Goal: Task Accomplishment & Management: Complete application form

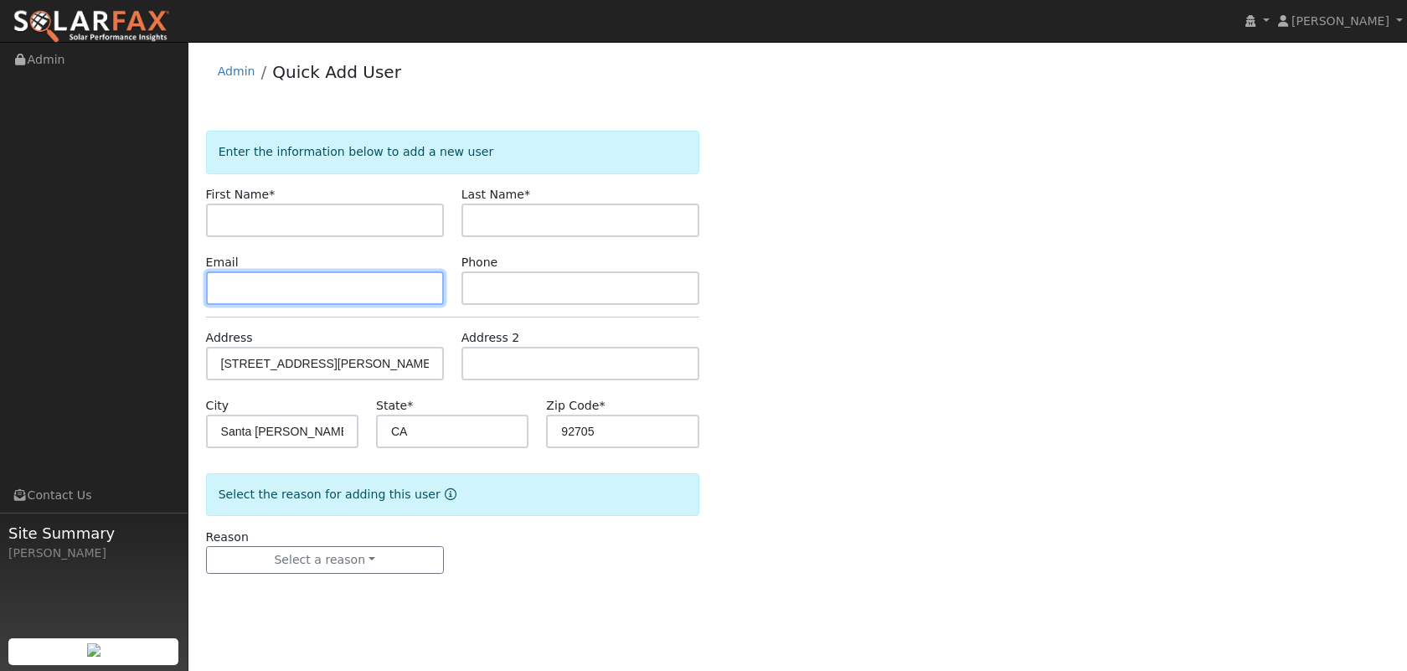
click at [332, 297] on input "text" at bounding box center [325, 288] width 238 height 34
paste input "[STREET_ADDRESS][PERSON_NAME]"
type input "[STREET_ADDRESS][PERSON_NAME]"
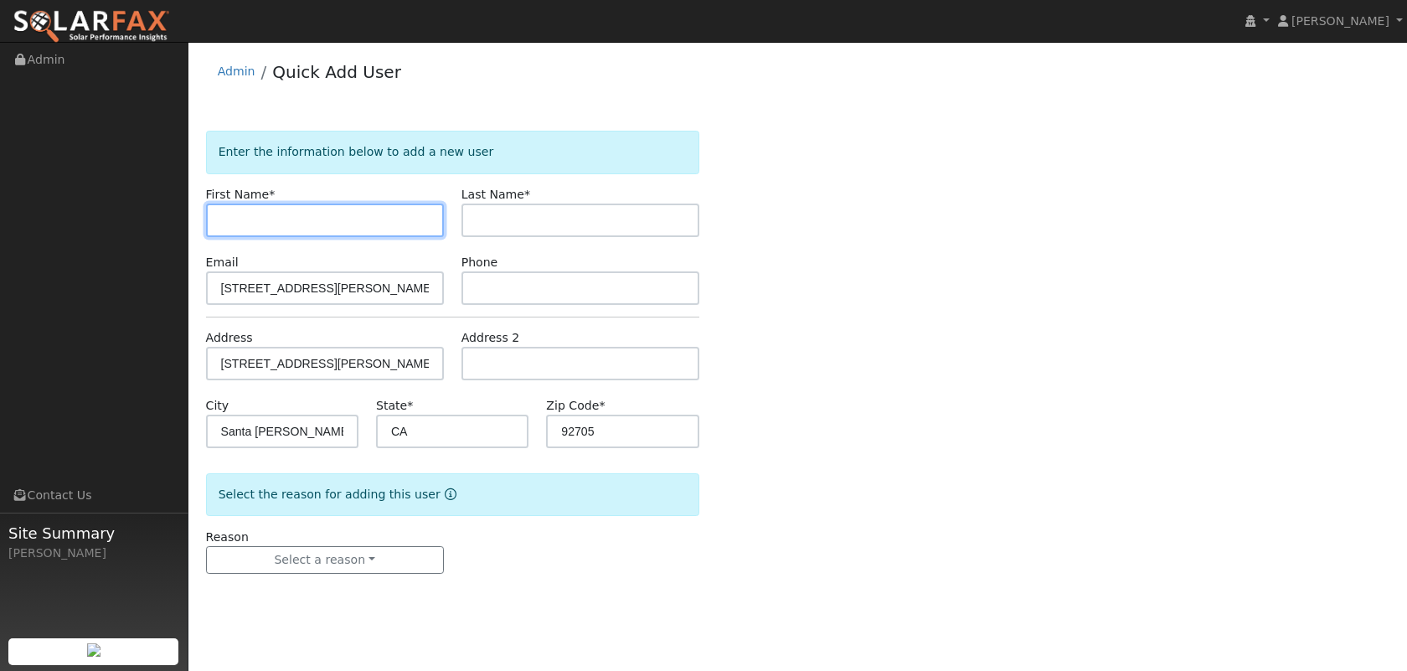
click at [349, 211] on input "text" at bounding box center [325, 221] width 238 height 34
click at [225, 220] on input "[PERSON_NAME]" at bounding box center [325, 221] width 238 height 34
type input "[PERSON_NAME]"
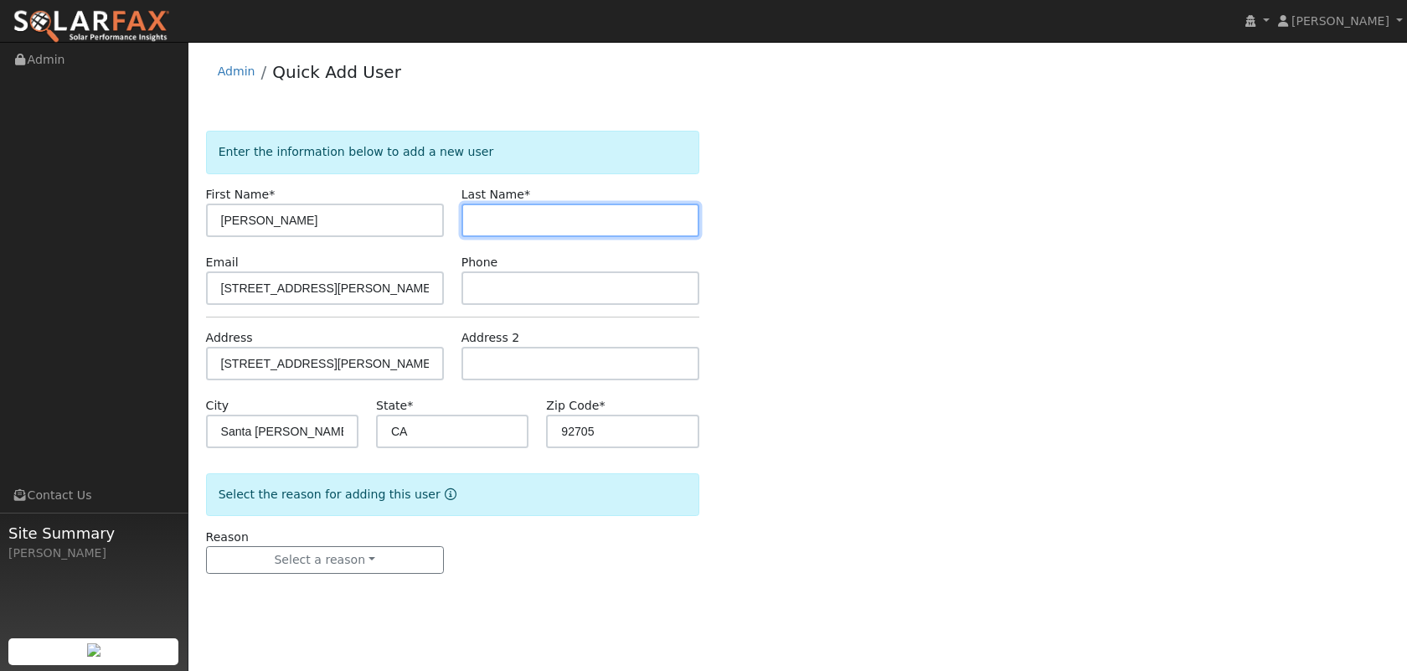
click at [560, 224] on input "text" at bounding box center [581, 221] width 238 height 34
type input "[PERSON_NAME]"
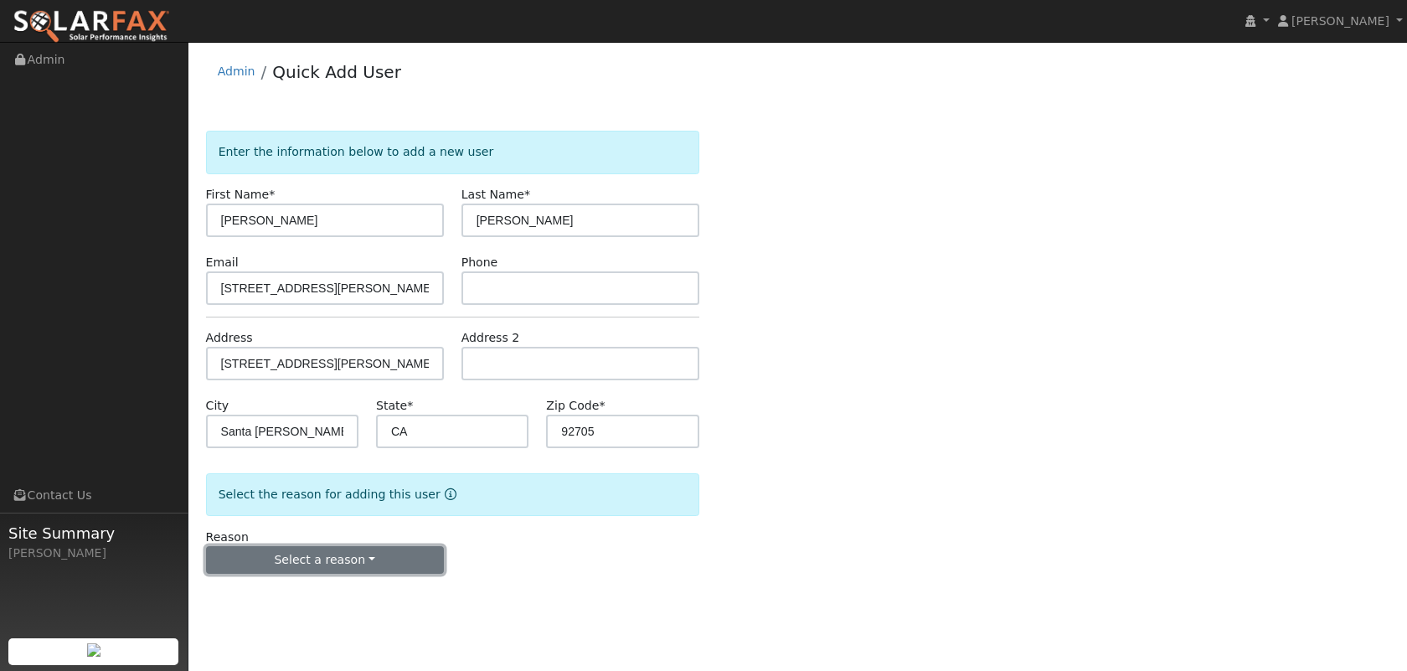
click at [324, 563] on button "Select a reason" at bounding box center [325, 560] width 238 height 28
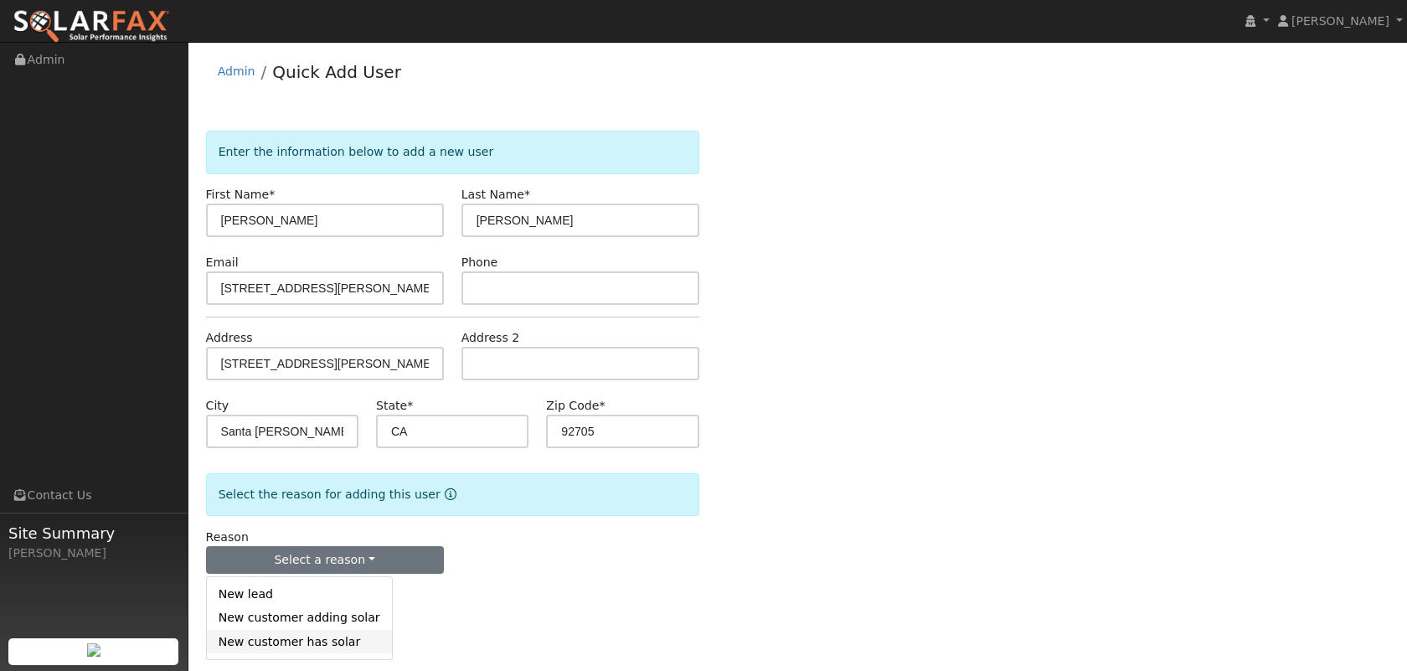
click at [281, 635] on link "New customer has solar" at bounding box center [299, 641] width 185 height 23
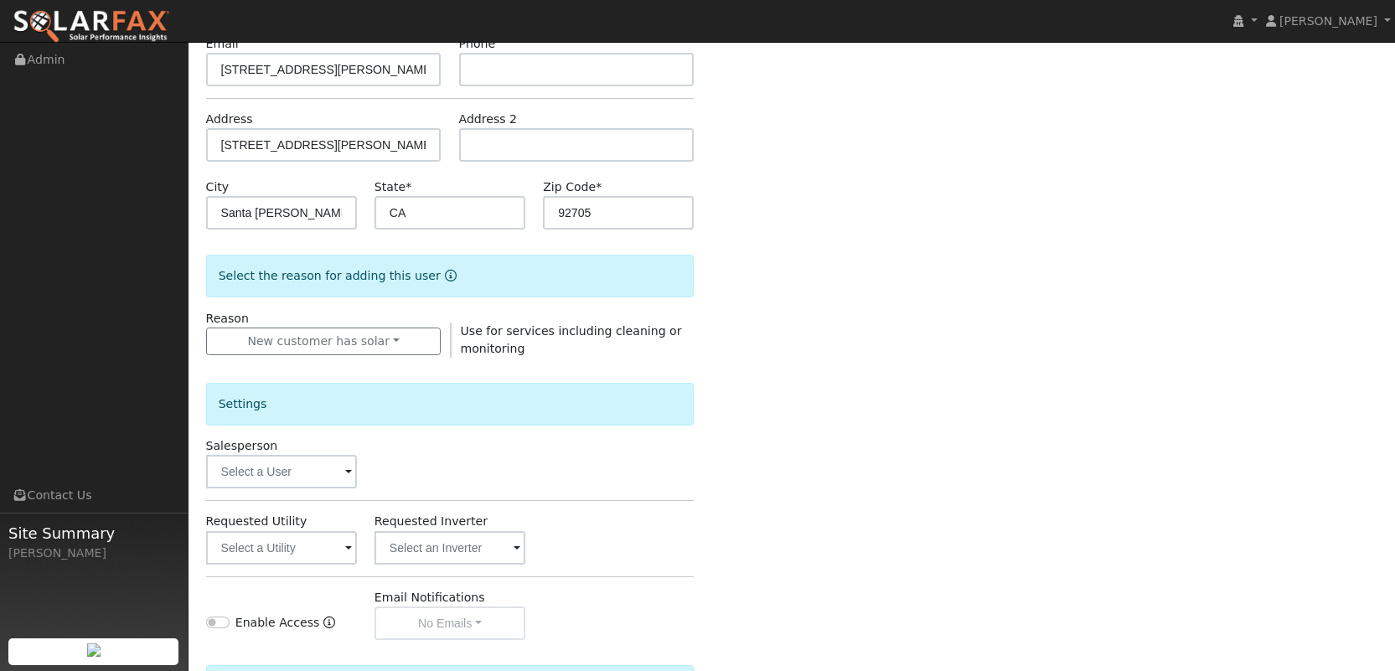
scroll to position [250, 0]
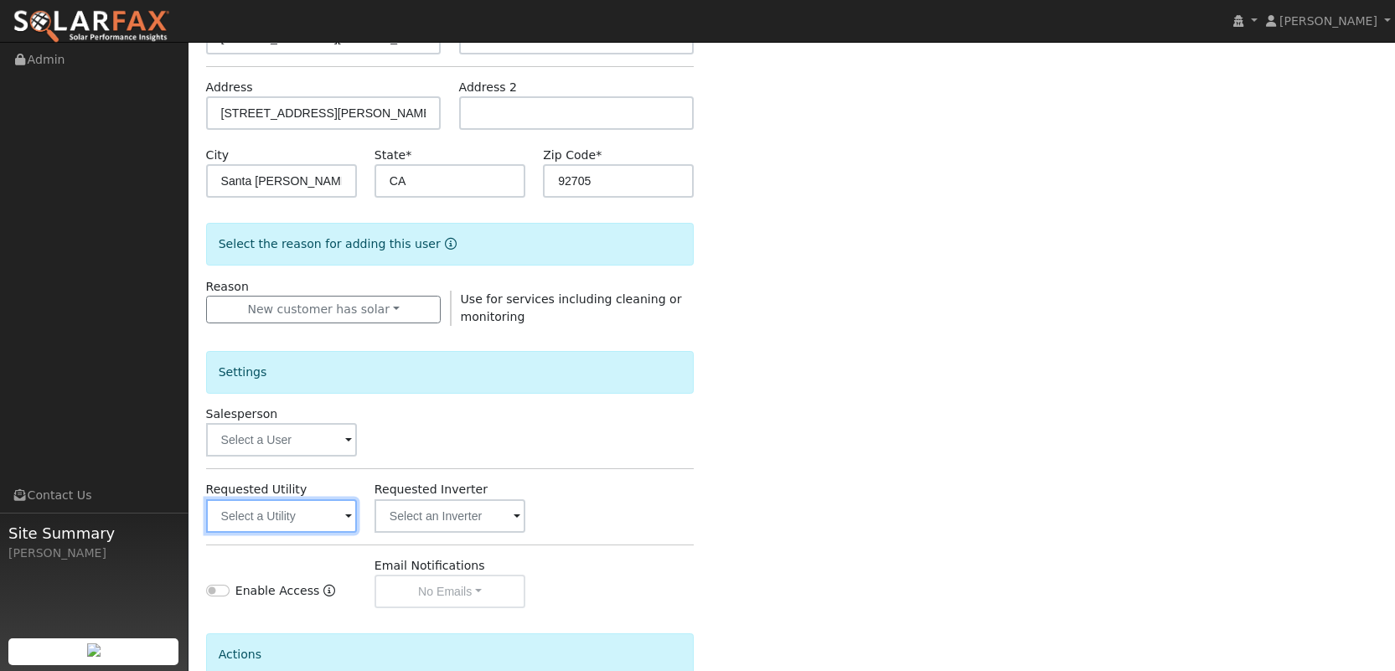
click at [273, 510] on input "text" at bounding box center [281, 516] width 151 height 34
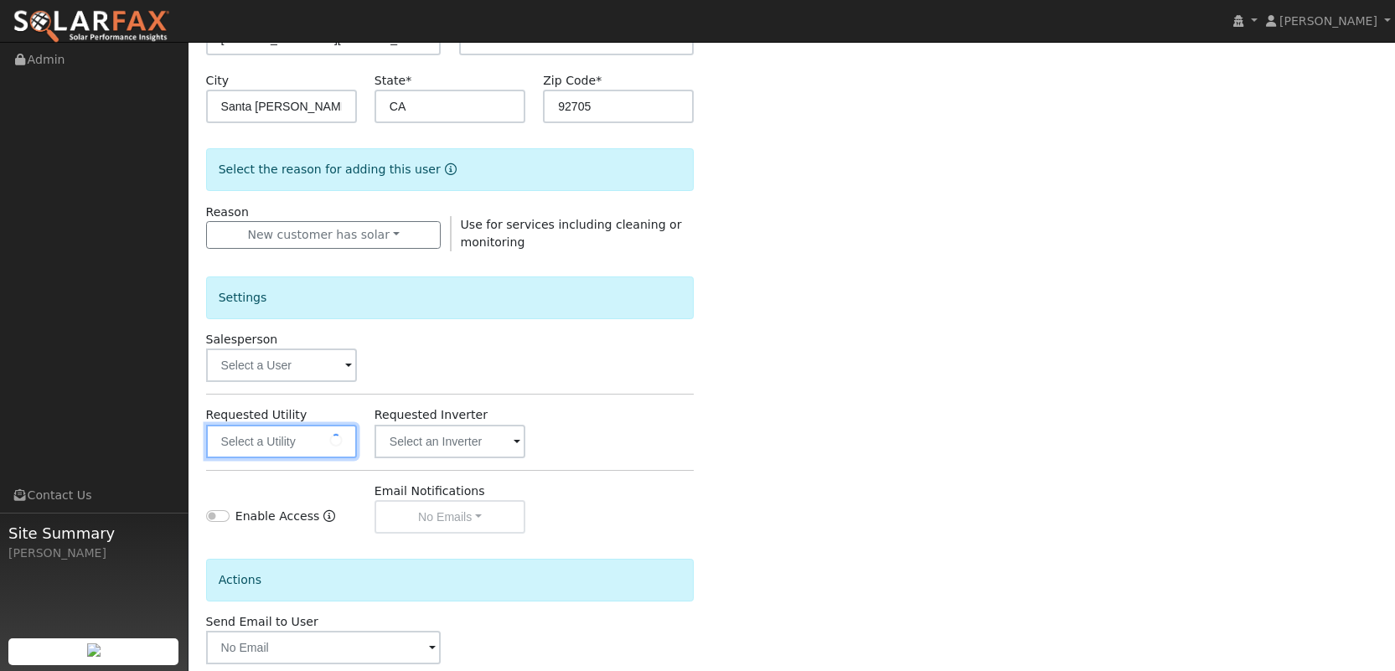
scroll to position [342, 0]
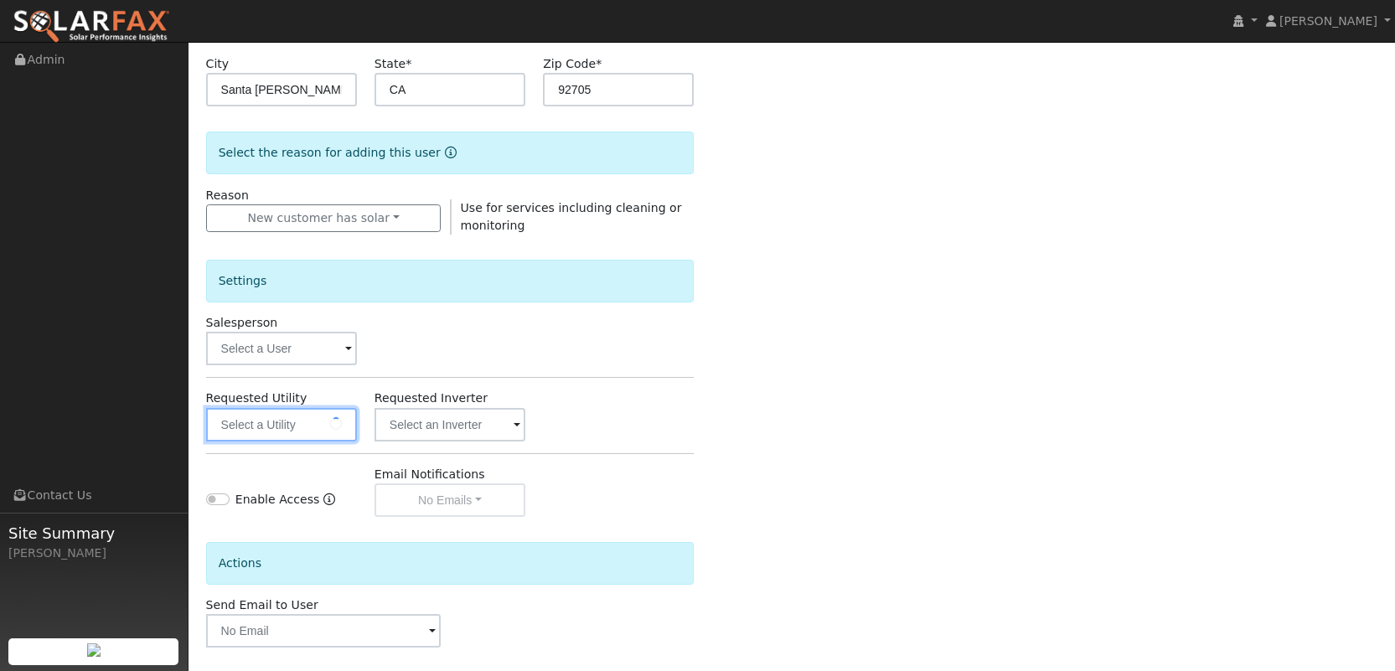
click at [322, 428] on input "text" at bounding box center [281, 425] width 151 height 34
click at [426, 426] on input "text" at bounding box center [449, 425] width 151 height 34
click at [338, 427] on input "text" at bounding box center [281, 425] width 151 height 34
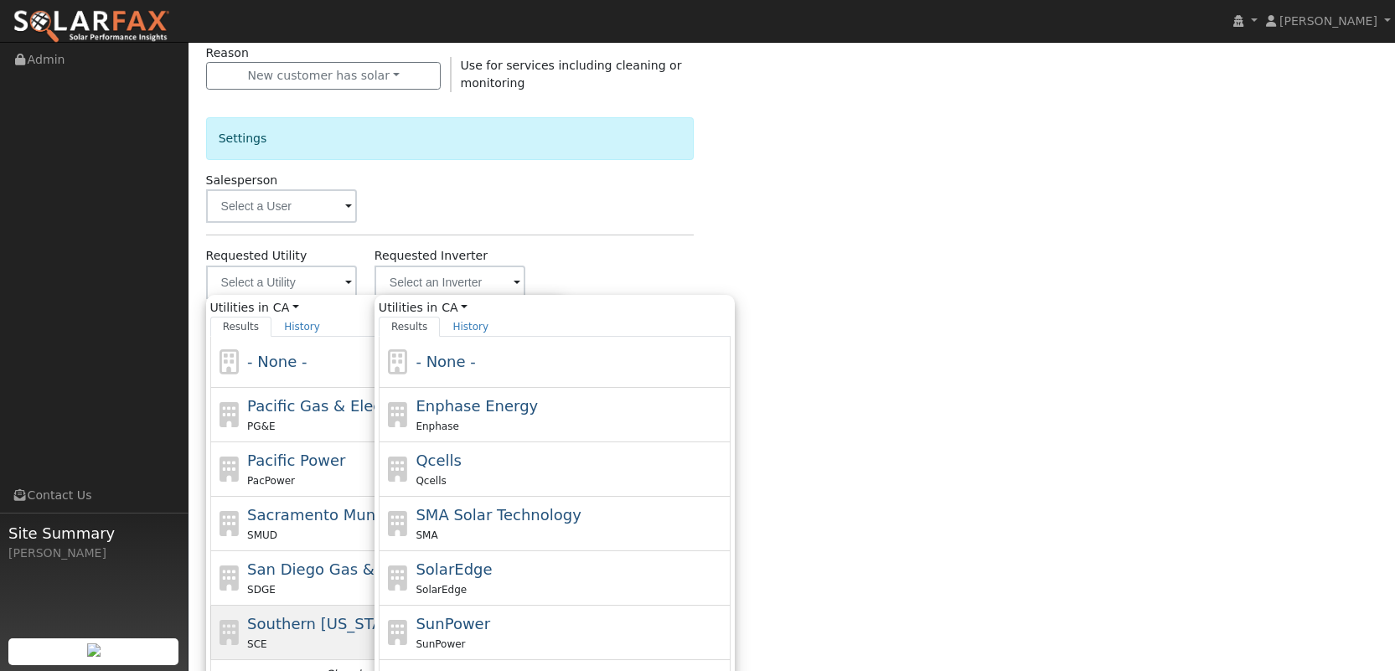
click at [281, 639] on div "SCE" at bounding box center [402, 644] width 311 height 18
type input "Southern [US_STATE] Edison"
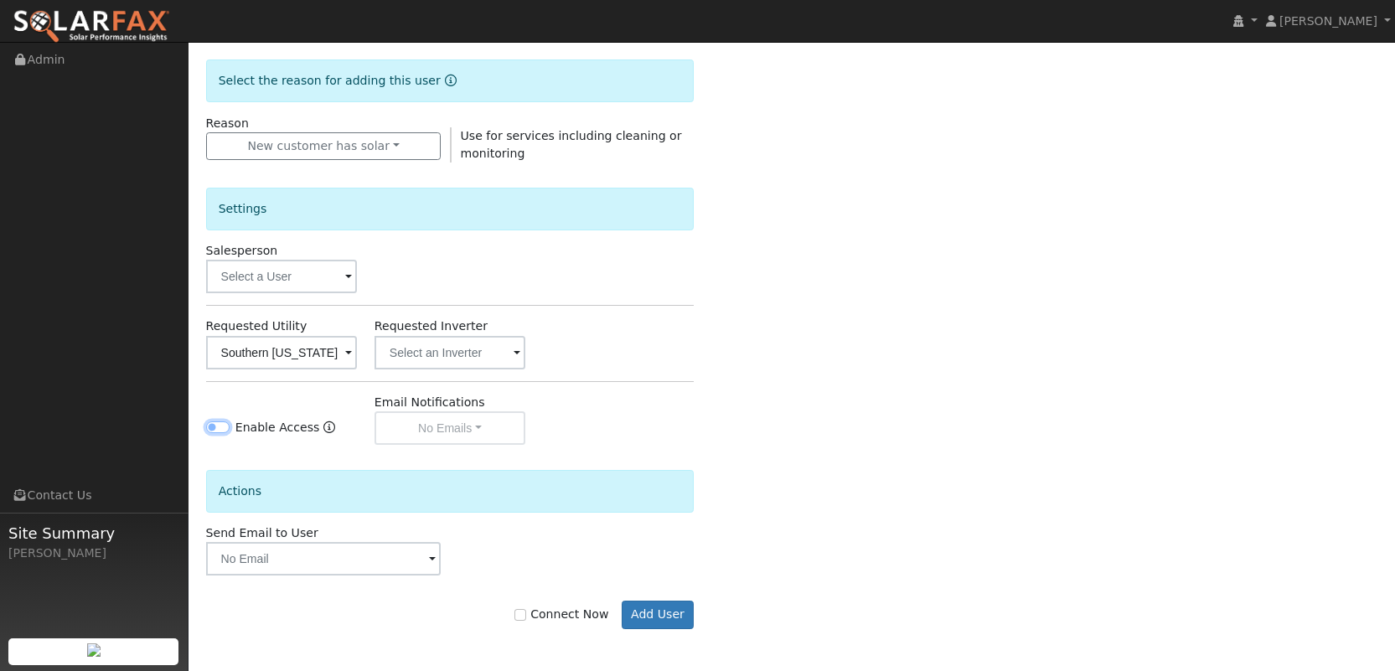
click at [219, 431] on input "Enable Access" at bounding box center [217, 427] width 23 height 12
checkbox input "true"
click at [318, 559] on input "text" at bounding box center [323, 559] width 235 height 34
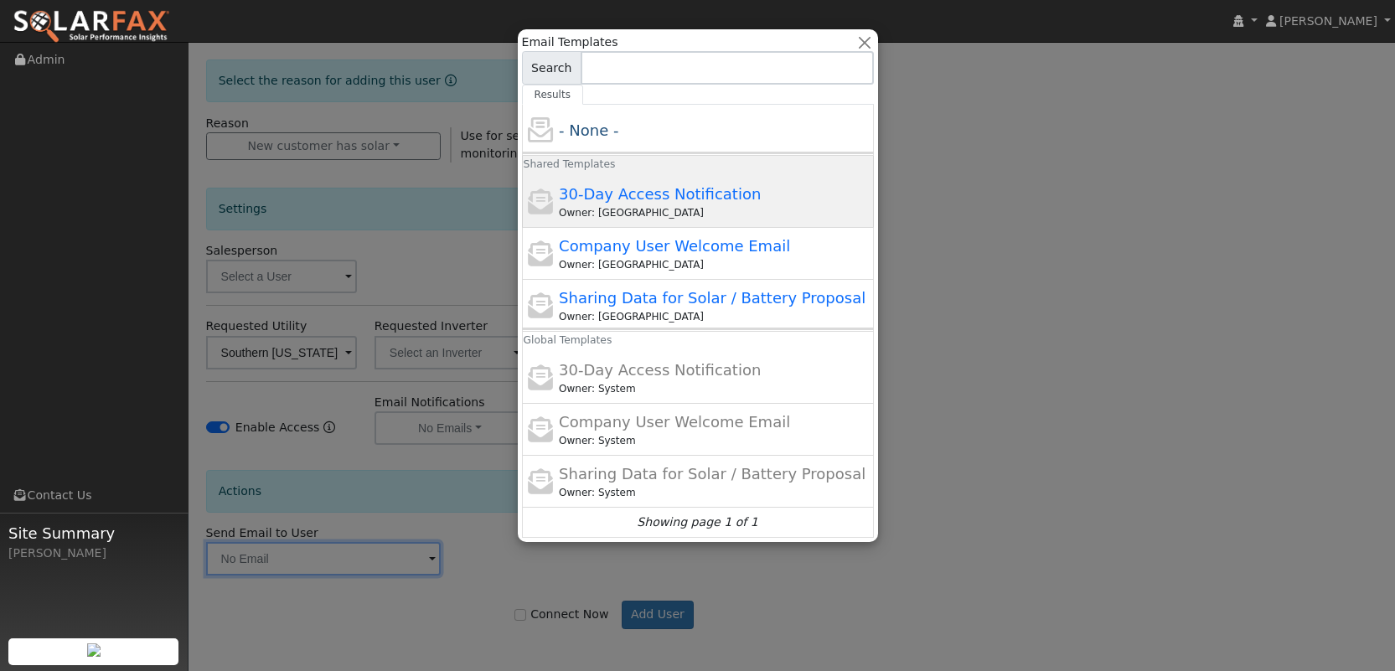
click at [648, 215] on div "Owner: [GEOGRAPHIC_DATA]" at bounding box center [714, 212] width 311 height 15
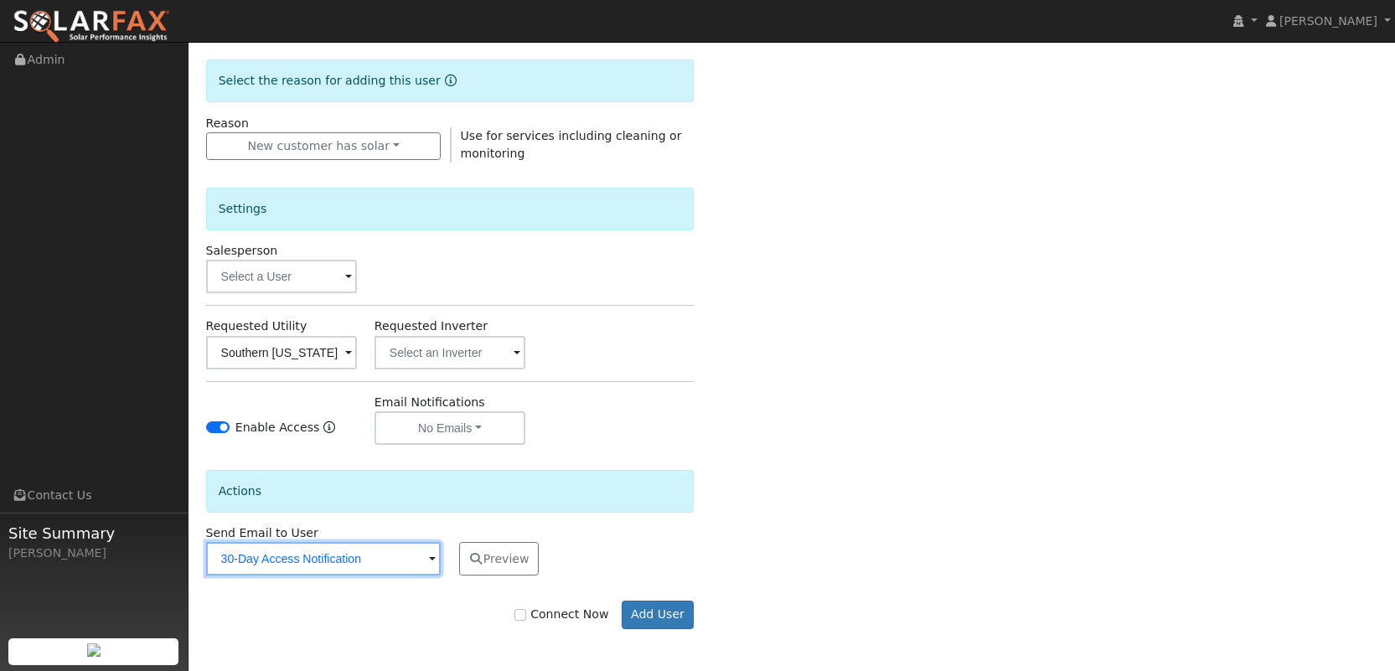
click at [370, 550] on input "30-Day Access Notification" at bounding box center [323, 559] width 235 height 34
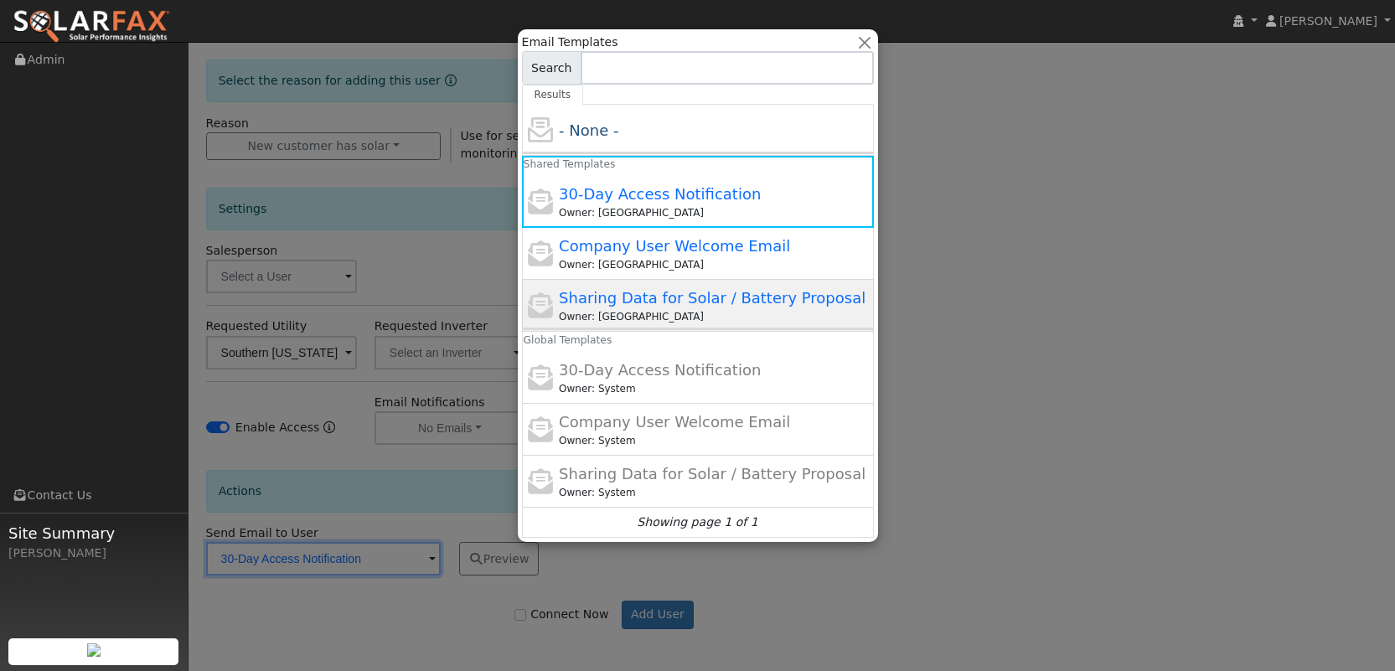
click at [708, 295] on span "Sharing Data for Solar / Battery Proposal" at bounding box center [712, 298] width 307 height 18
type input "Sharing Data for Solar / Battery Proposal"
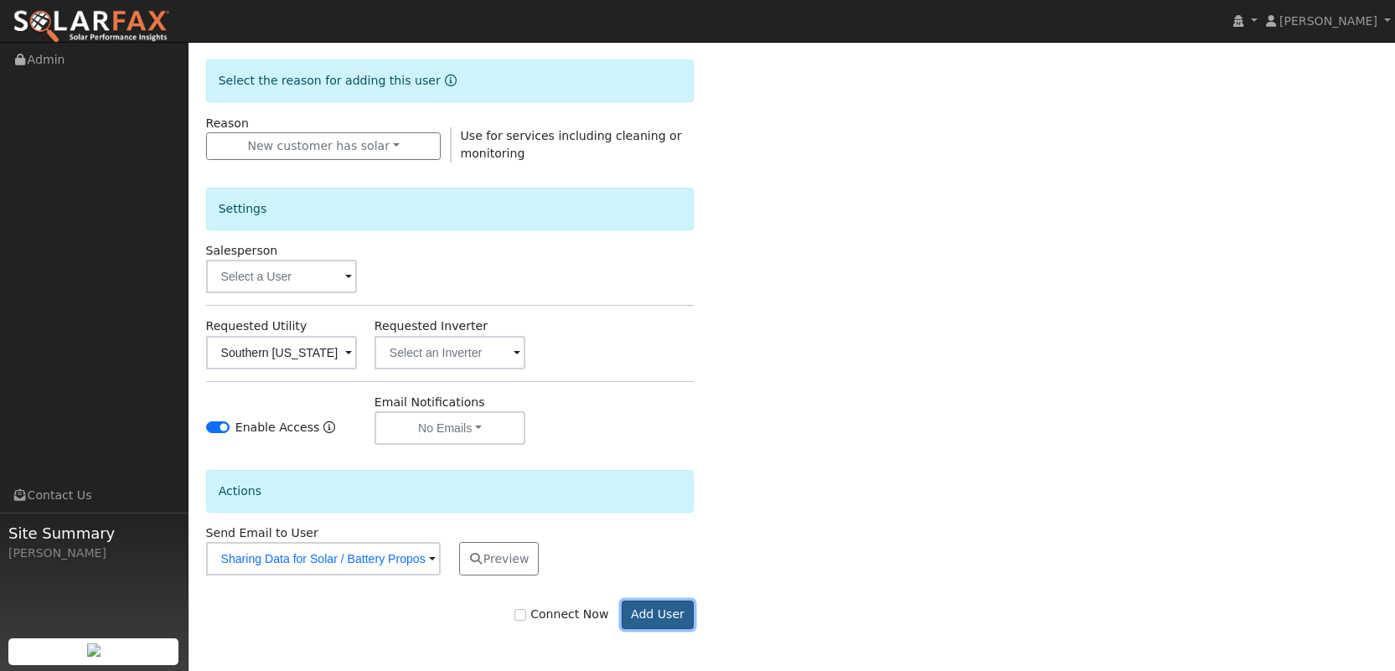
click at [632, 610] on button "Add User" at bounding box center [658, 615] width 73 height 28
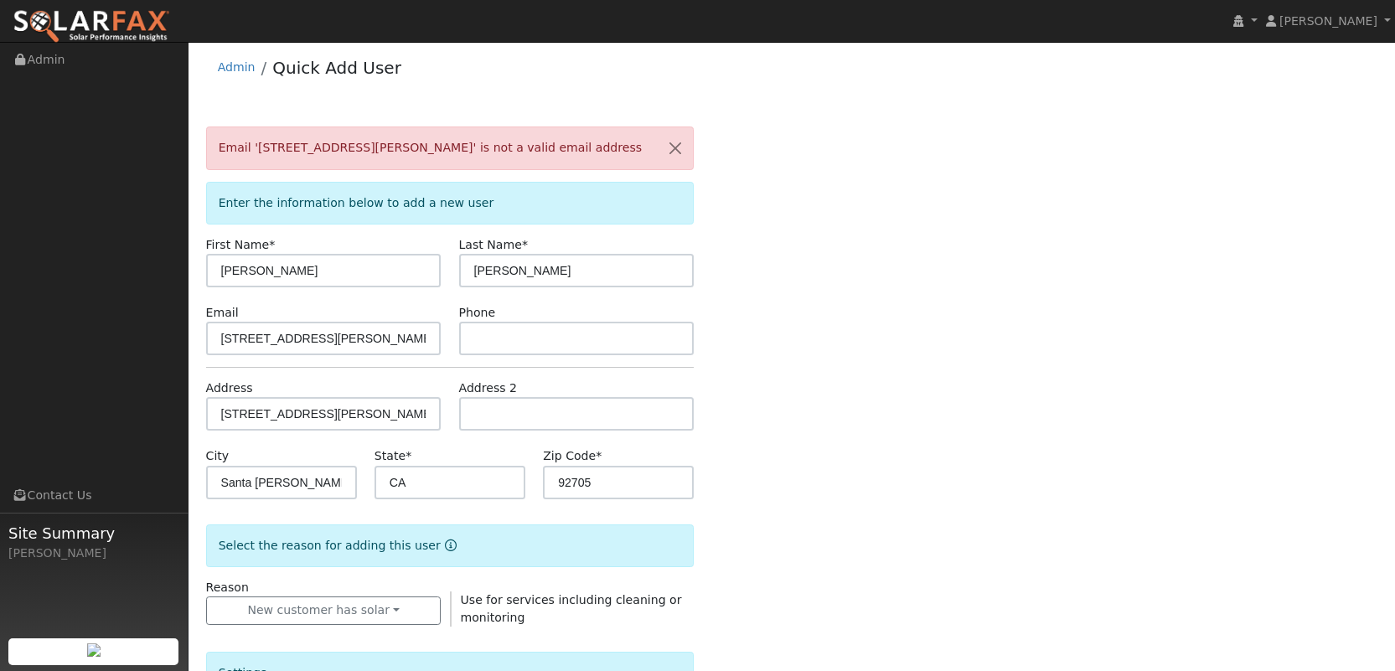
scroll to position [0, 0]
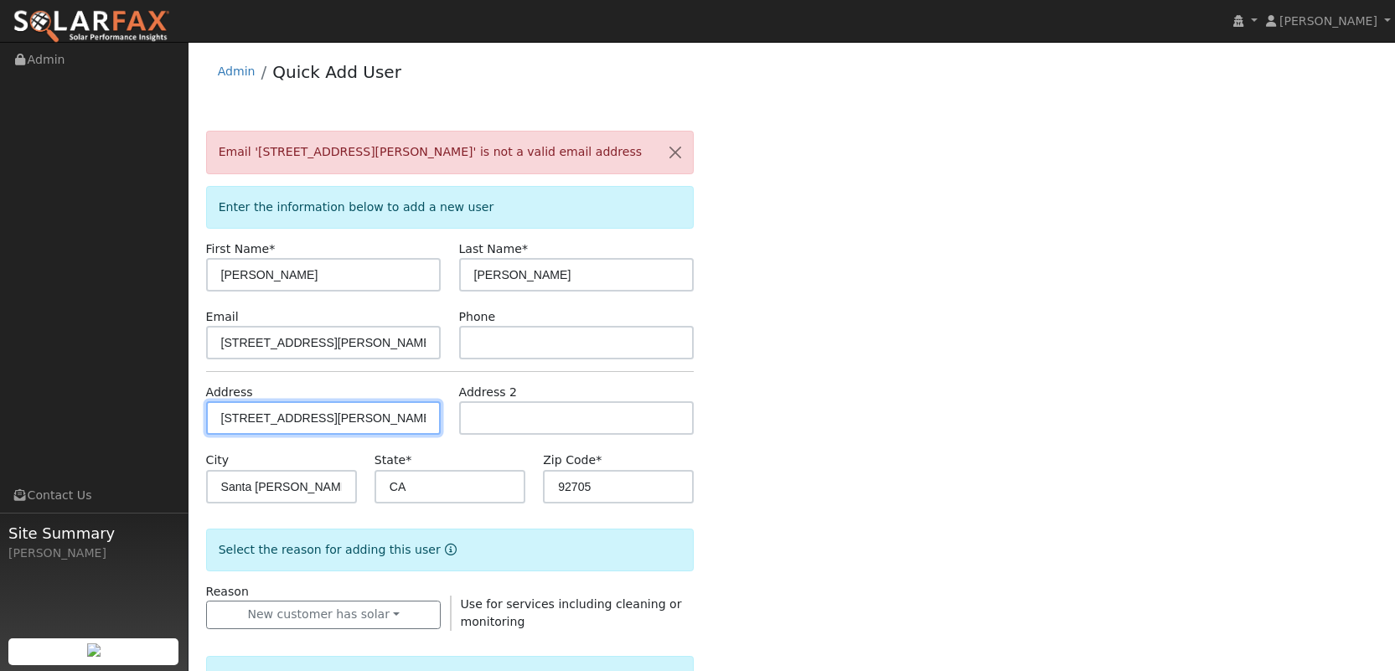
click at [365, 421] on input "[STREET_ADDRESS][PERSON_NAME]" at bounding box center [323, 418] width 235 height 34
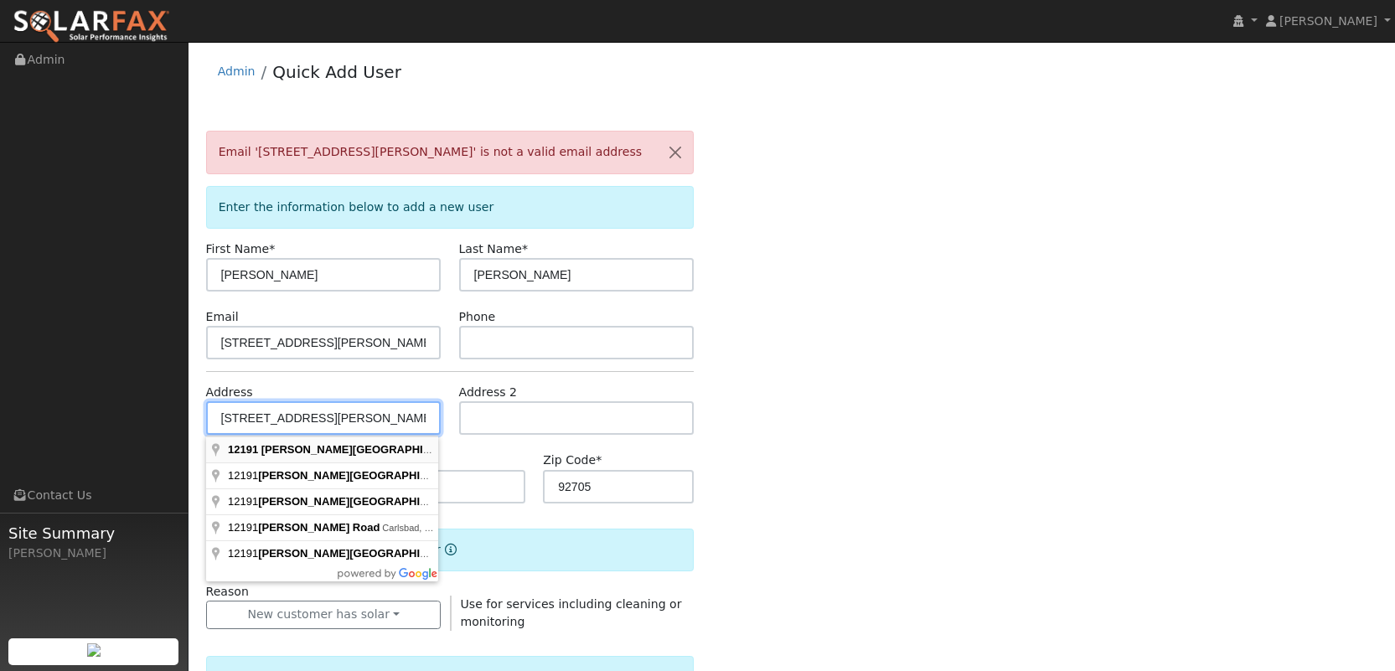
type input "[STREET_ADDRESS][PERSON_NAME]"
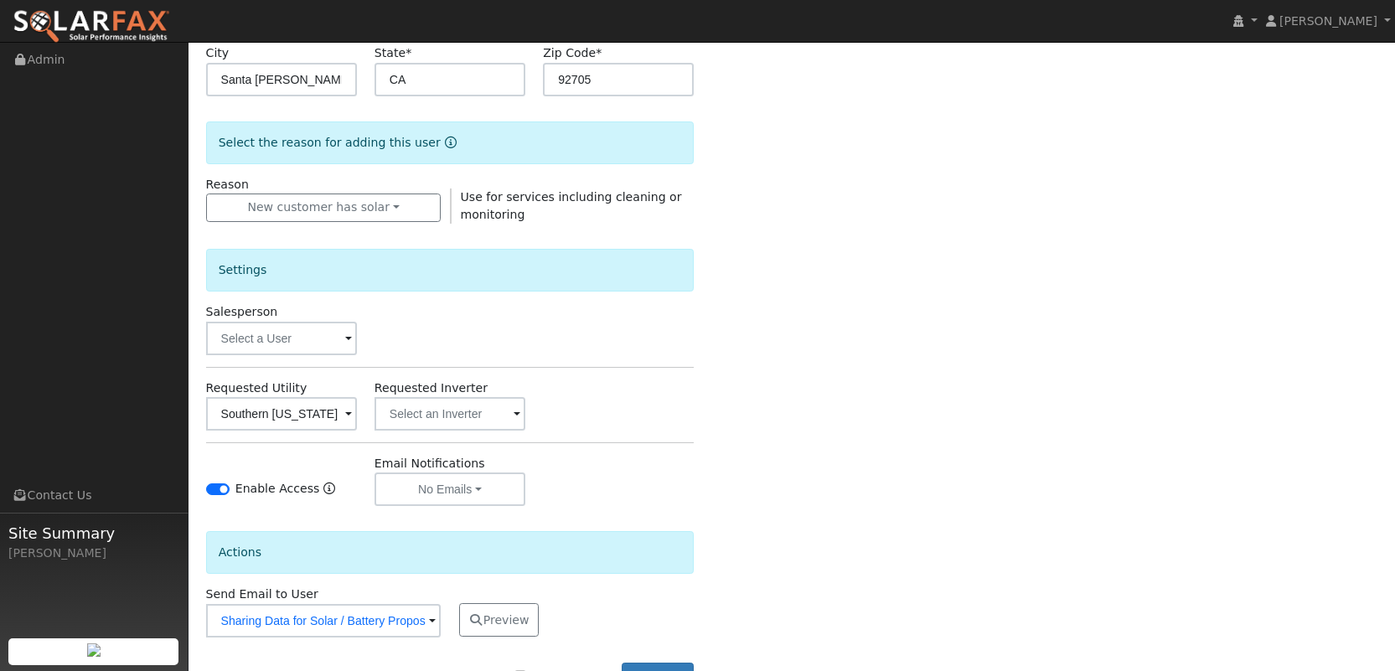
scroll to position [456, 0]
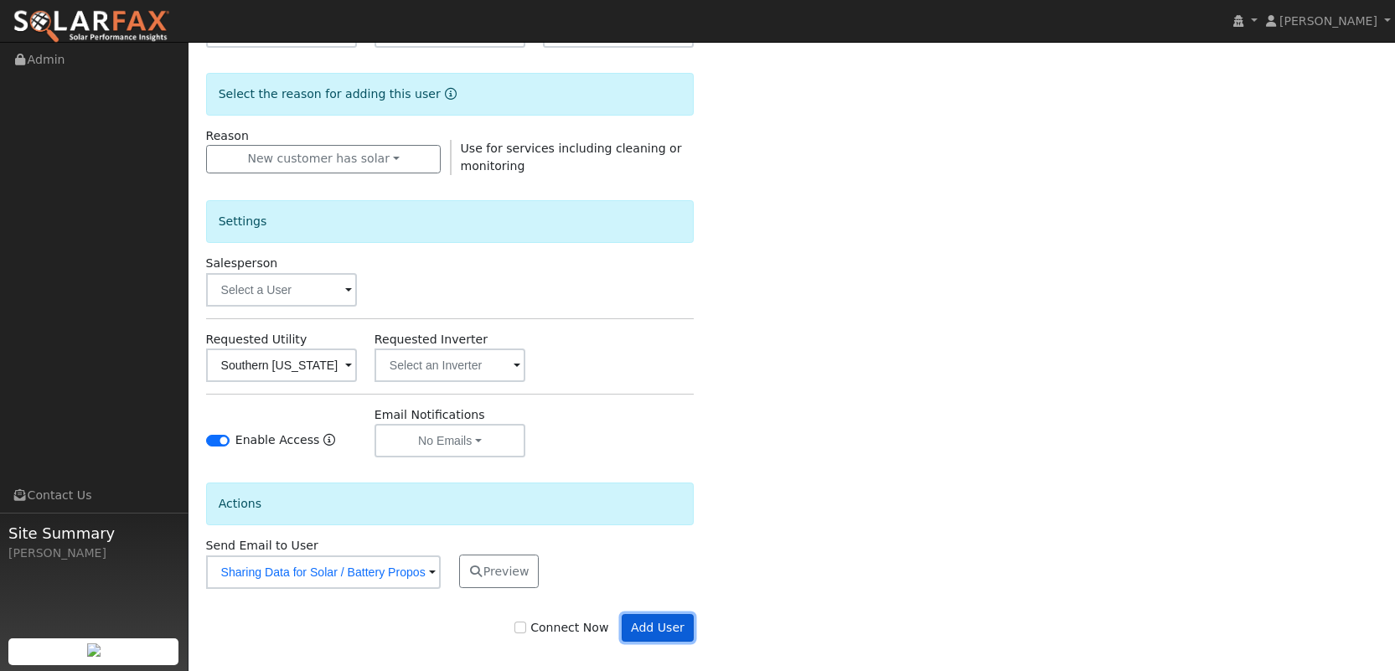
click at [652, 632] on button "Add User" at bounding box center [658, 628] width 73 height 28
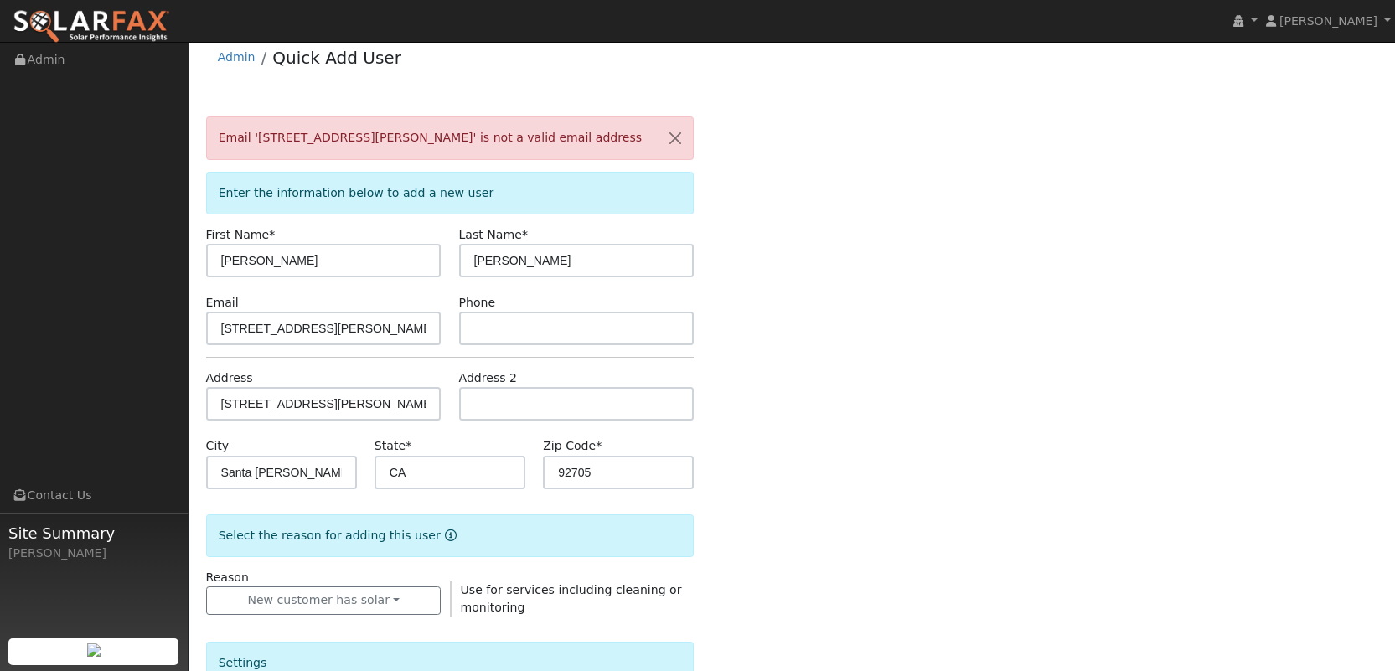
scroll to position [0, 0]
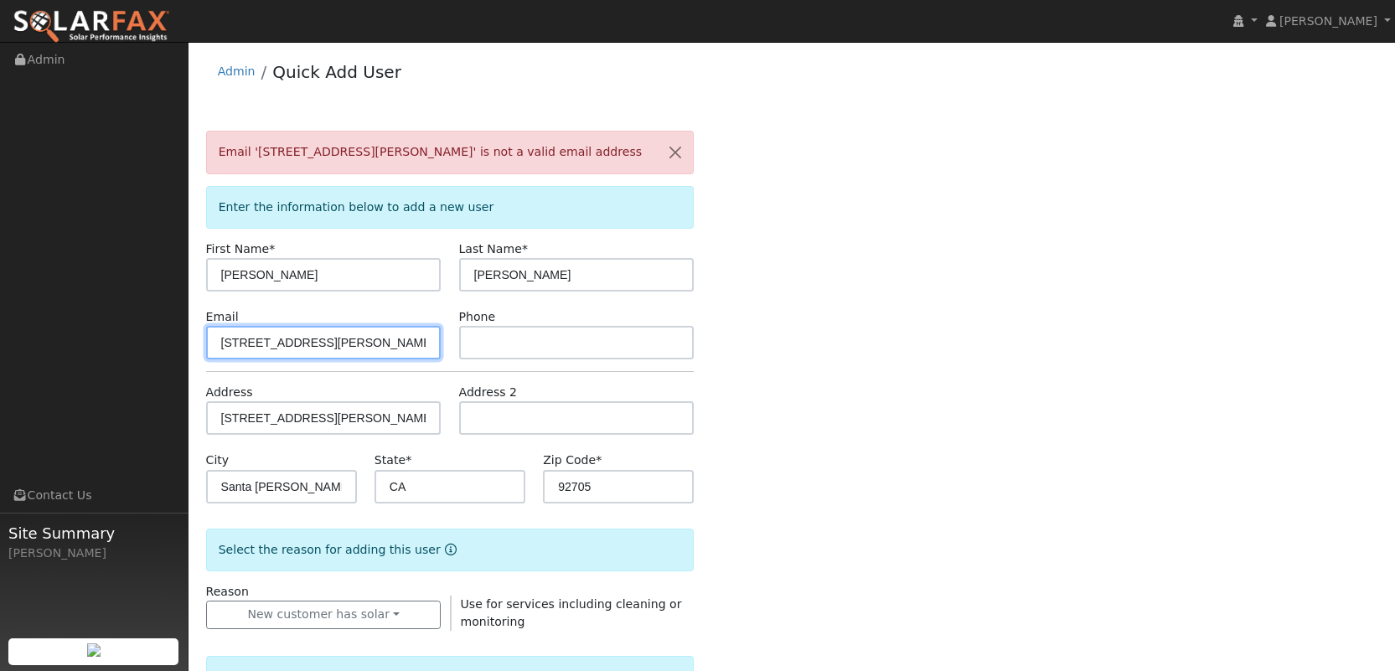
drag, startPoint x: 352, startPoint y: 353, endPoint x: 333, endPoint y: 325, distance: 33.2
click at [333, 325] on div "Email [STREET_ADDRESS][PERSON_NAME]" at bounding box center [323, 333] width 253 height 51
paste input "[PERSON_NAME][EMAIL_ADDRESS][PERSON_NAME][DOMAIN_NAME]"
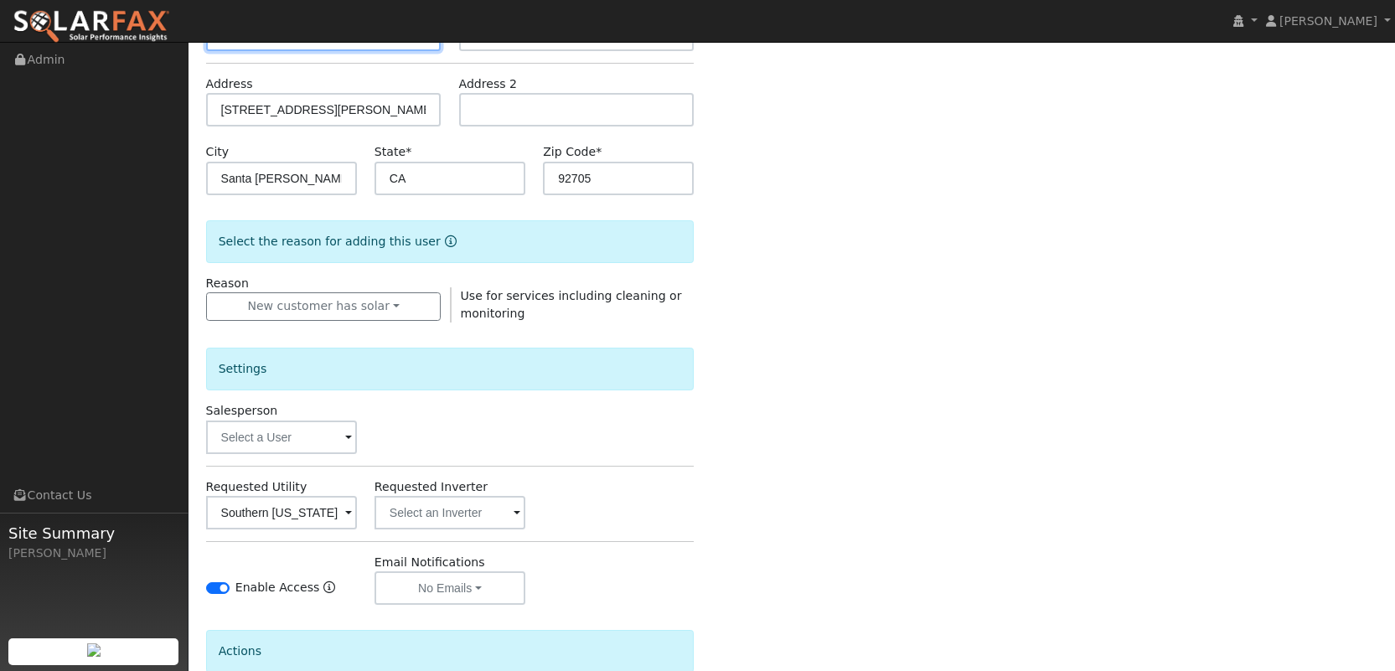
scroll to position [468, 0]
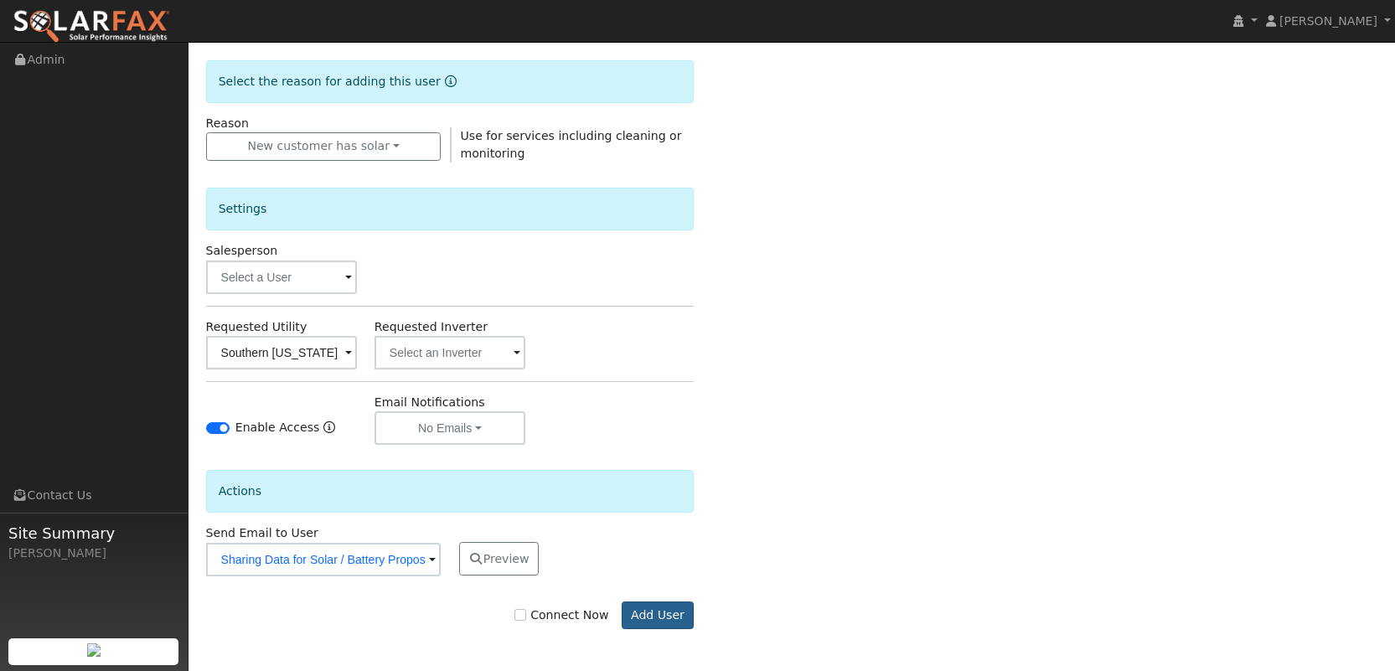
type input "[PERSON_NAME][EMAIL_ADDRESS][PERSON_NAME][DOMAIN_NAME]"
click at [644, 620] on button "Add User" at bounding box center [658, 615] width 73 height 28
